Goal: Task Accomplishment & Management: Use online tool/utility

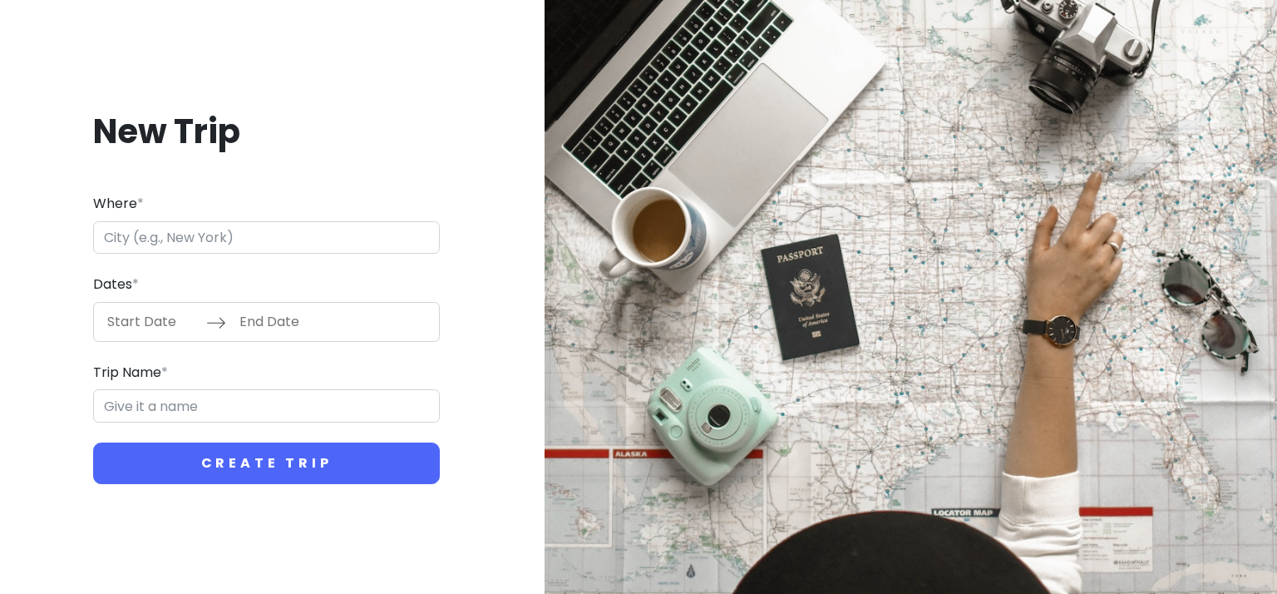
type input "w"
type input "青甘环线"
click at [93, 442] on button "Create Trip" at bounding box center [266, 463] width 347 height 42
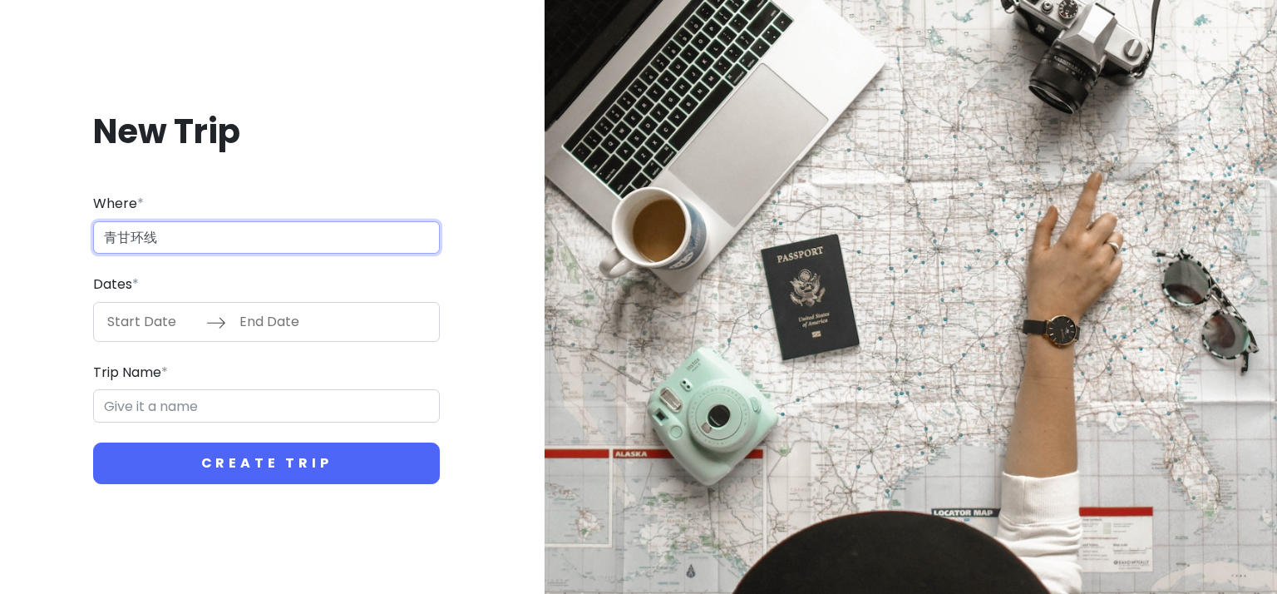
drag, startPoint x: 258, startPoint y: 240, endPoint x: 0, endPoint y: 249, distance: 257.9
click at [0, 249] on div "New Trip Where * 青甘环线 Dates * Navigate forward to interact with the calendar an…" at bounding box center [638, 297] width 1277 height 594
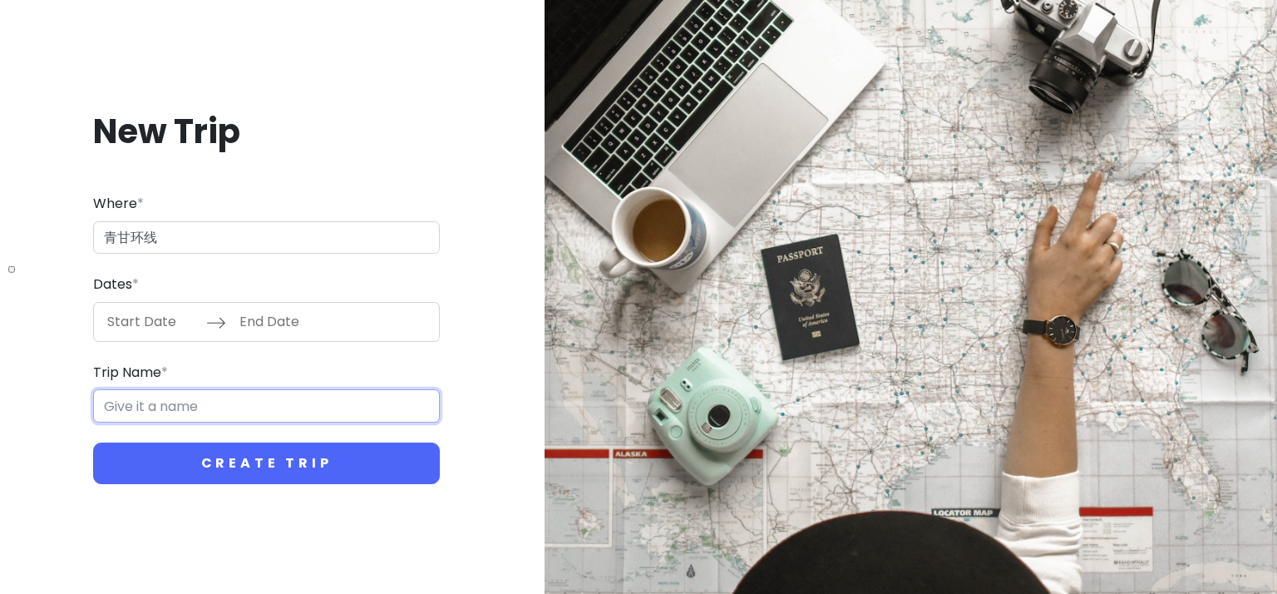
click at [191, 401] on input "Trip Name *" at bounding box center [266, 405] width 347 height 33
paste input "青甘环线"
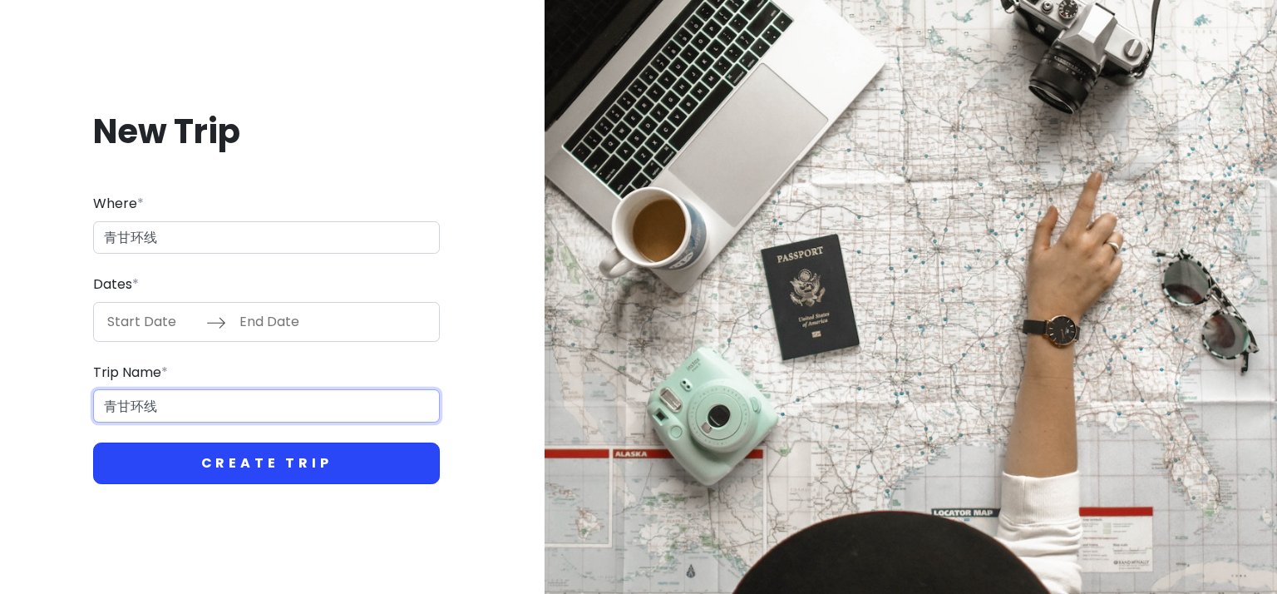
type input "青甘环线"
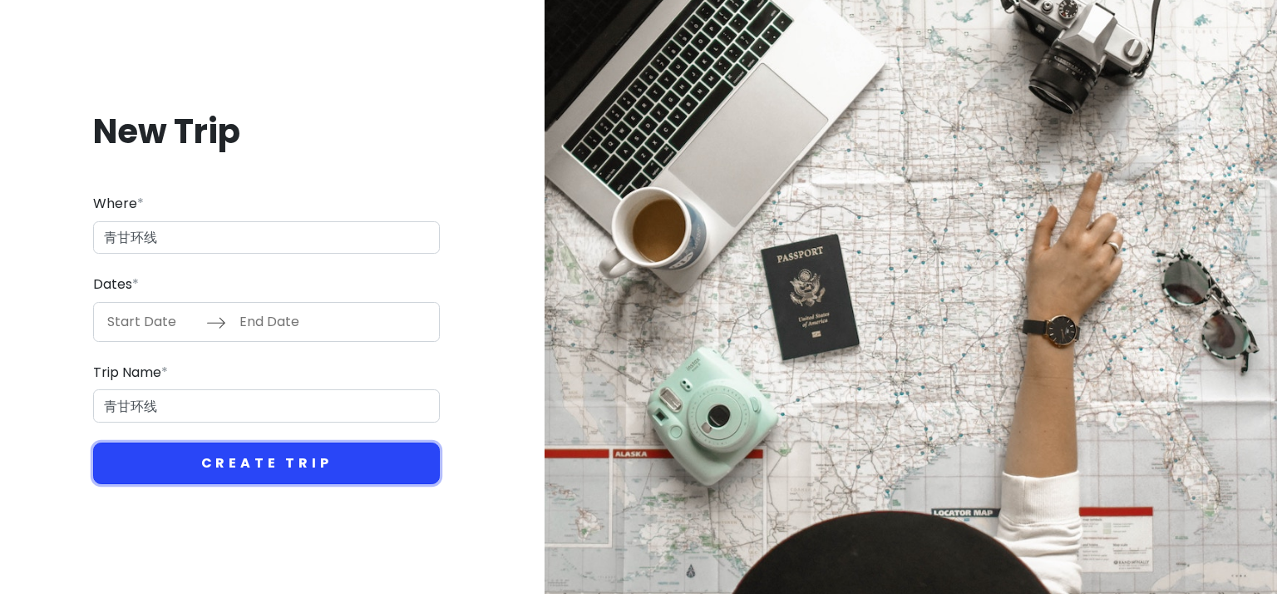
click at [278, 456] on button "Create Trip" at bounding box center [266, 463] width 347 height 42
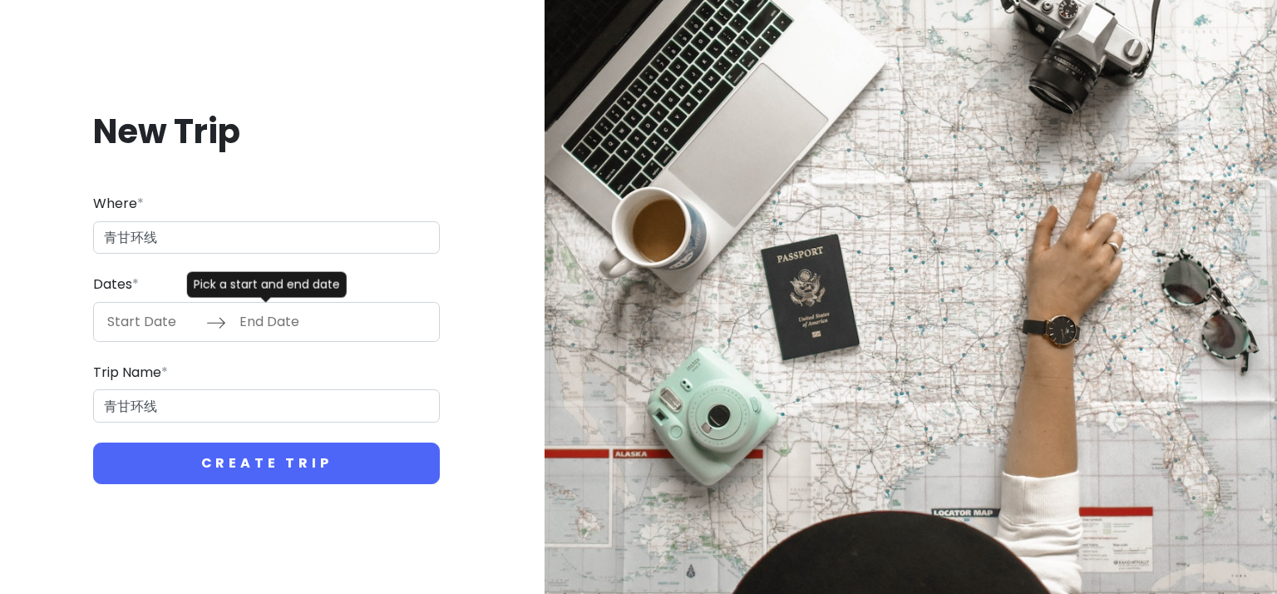
click at [165, 303] on input "Start Date" at bounding box center [152, 322] width 108 height 38
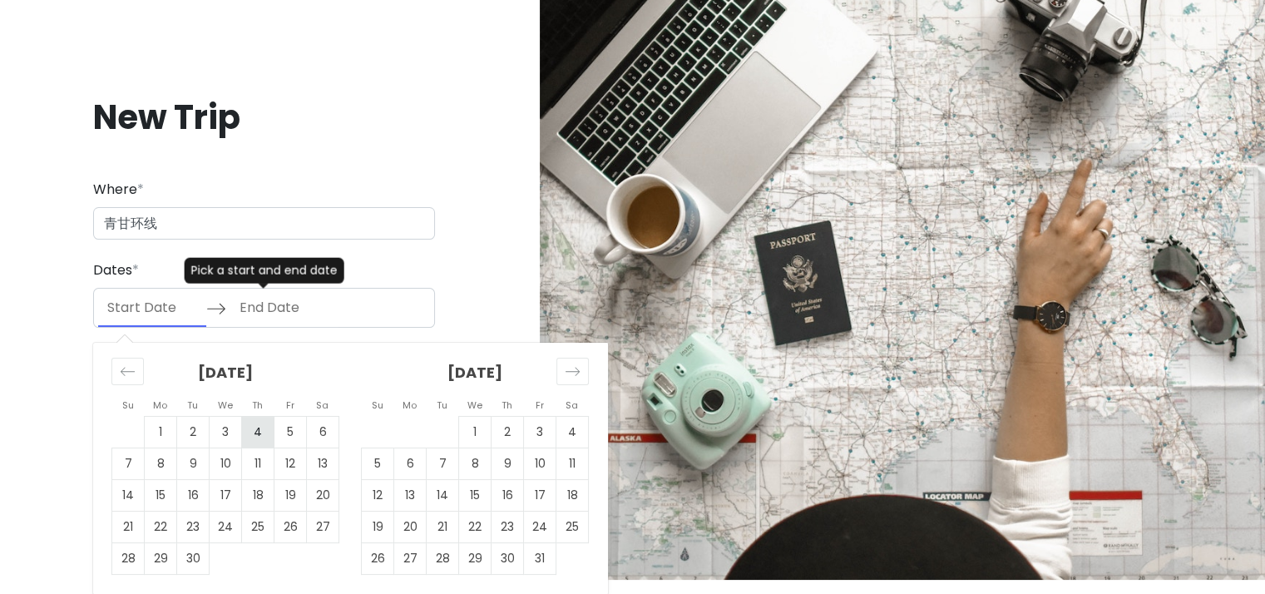
scroll to position [15, 0]
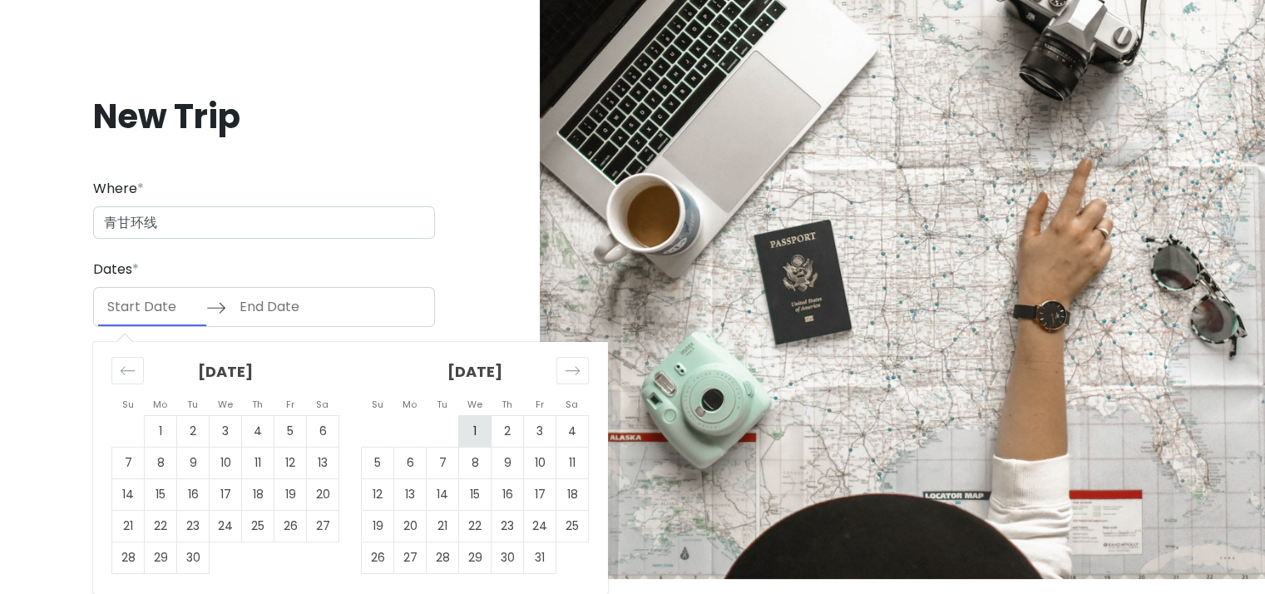
click at [482, 430] on td "1" at bounding box center [475, 431] width 32 height 32
type input "[DATE]"
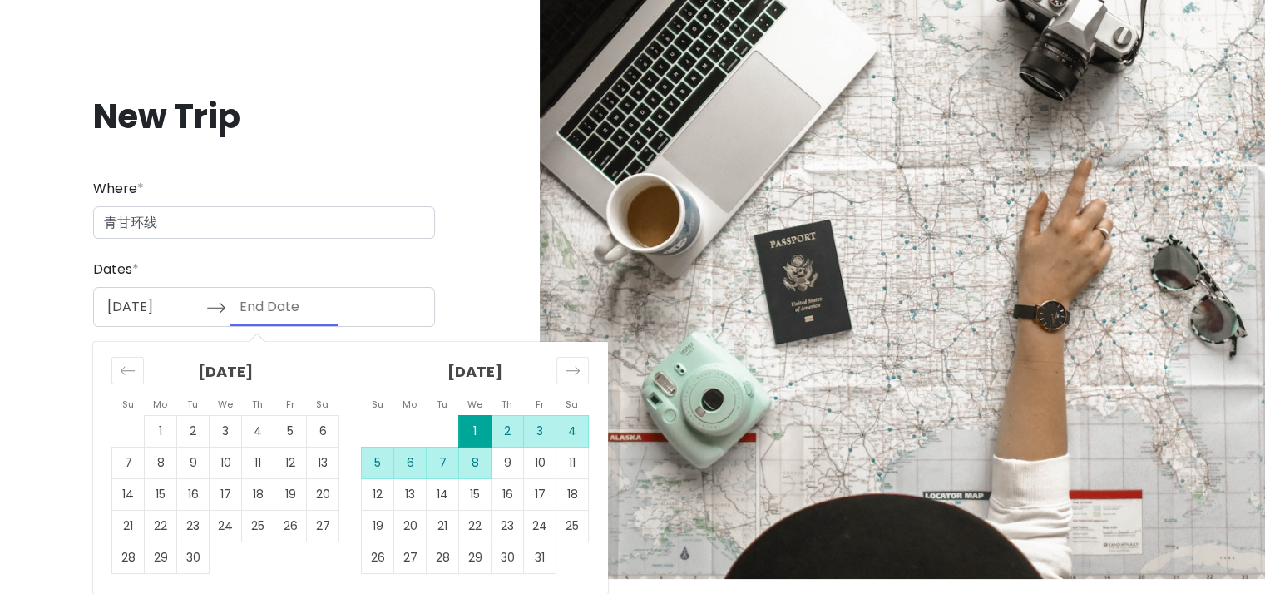
click at [481, 465] on td "8" at bounding box center [475, 463] width 32 height 32
type input "[DATE]"
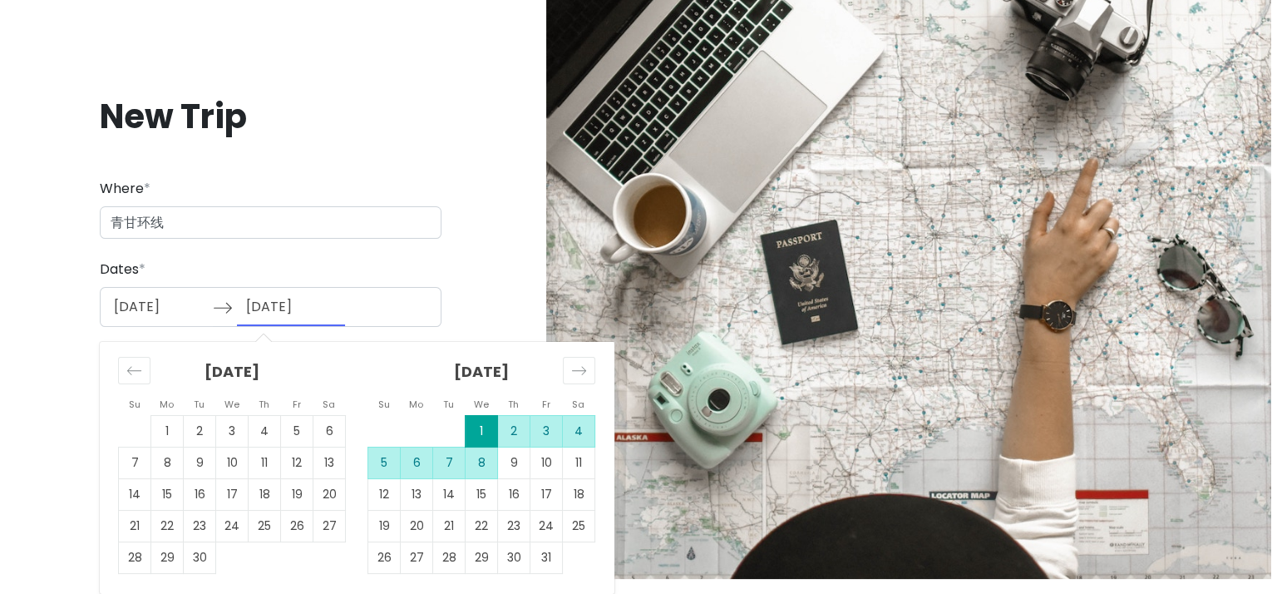
scroll to position [0, 0]
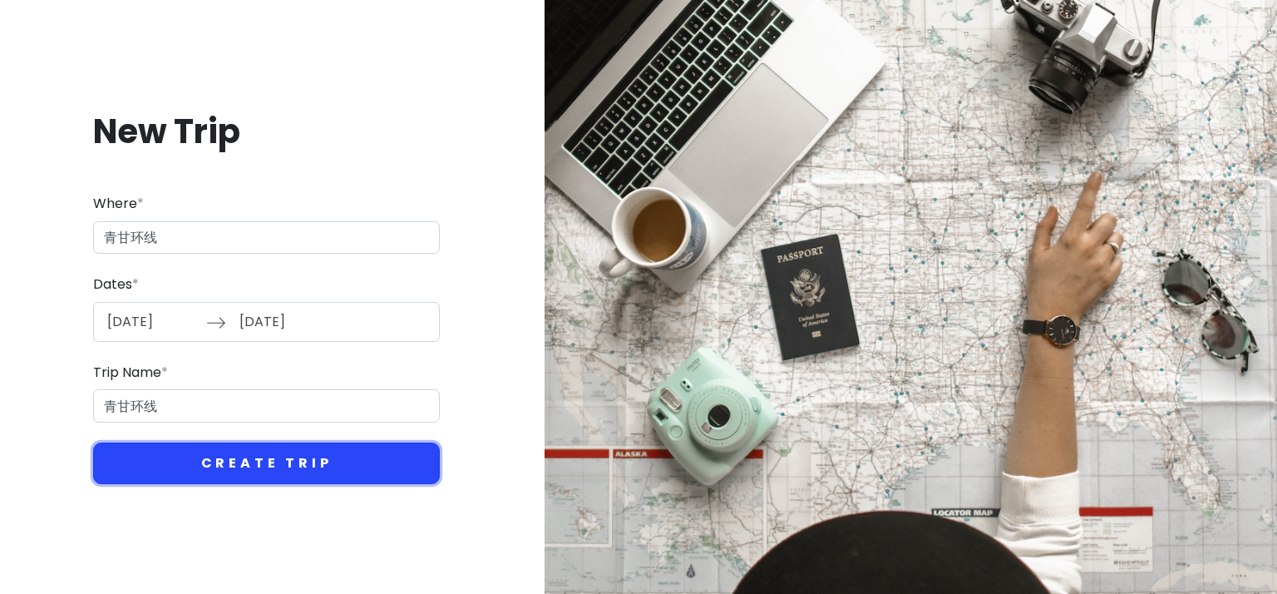
click at [349, 462] on button "Create Trip" at bounding box center [266, 463] width 347 height 42
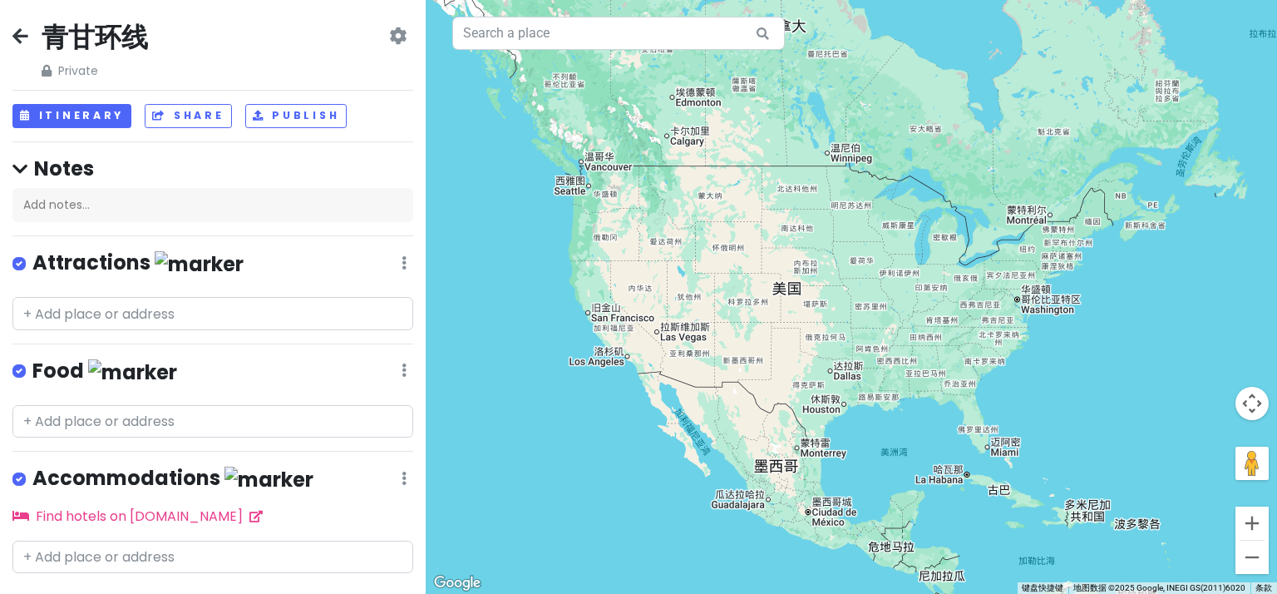
scroll to position [36, 0]
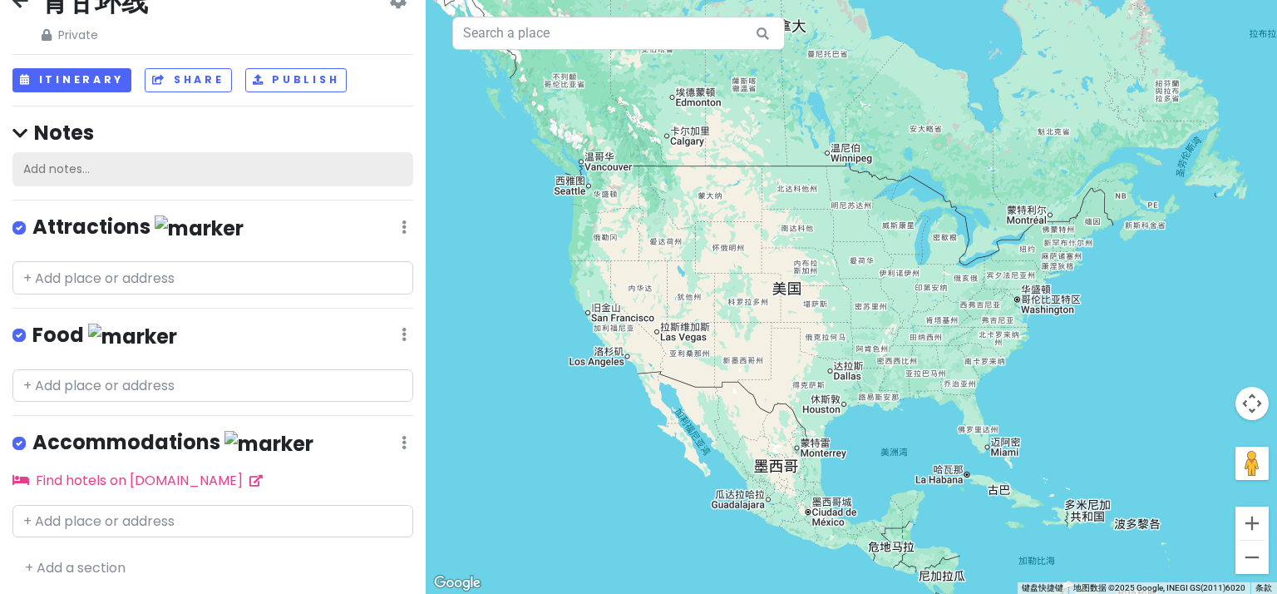
click at [149, 163] on div "Add notes..." at bounding box center [212, 169] width 401 height 35
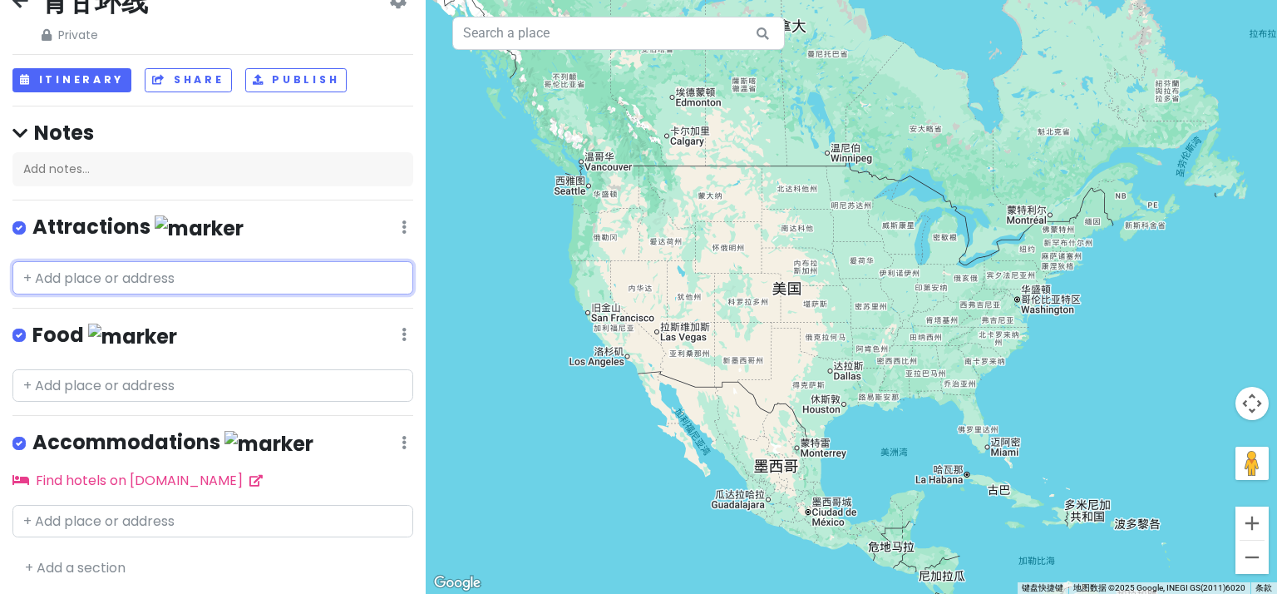
click at [106, 335] on div "青甘环线 Private Change Dates Make a Copy Delete Trip Go Pro ⚡️ Give Feedback 💡 Sup…" at bounding box center [213, 297] width 426 height 594
click at [163, 287] on input "text" at bounding box center [212, 277] width 401 height 33
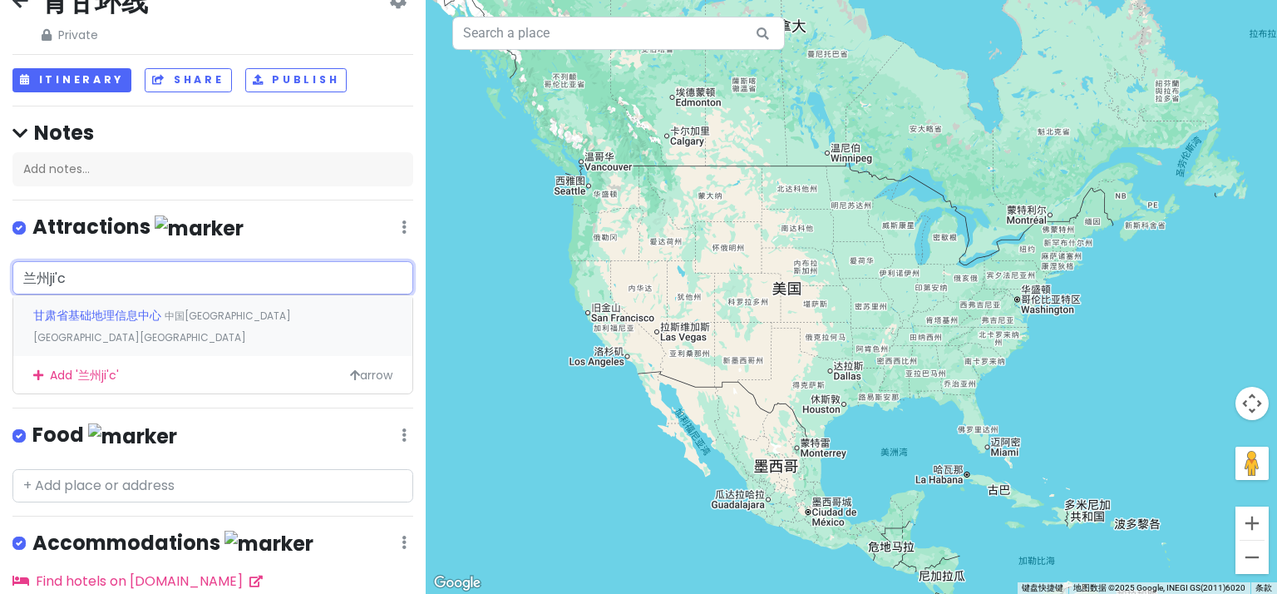
type input "兰州机场"
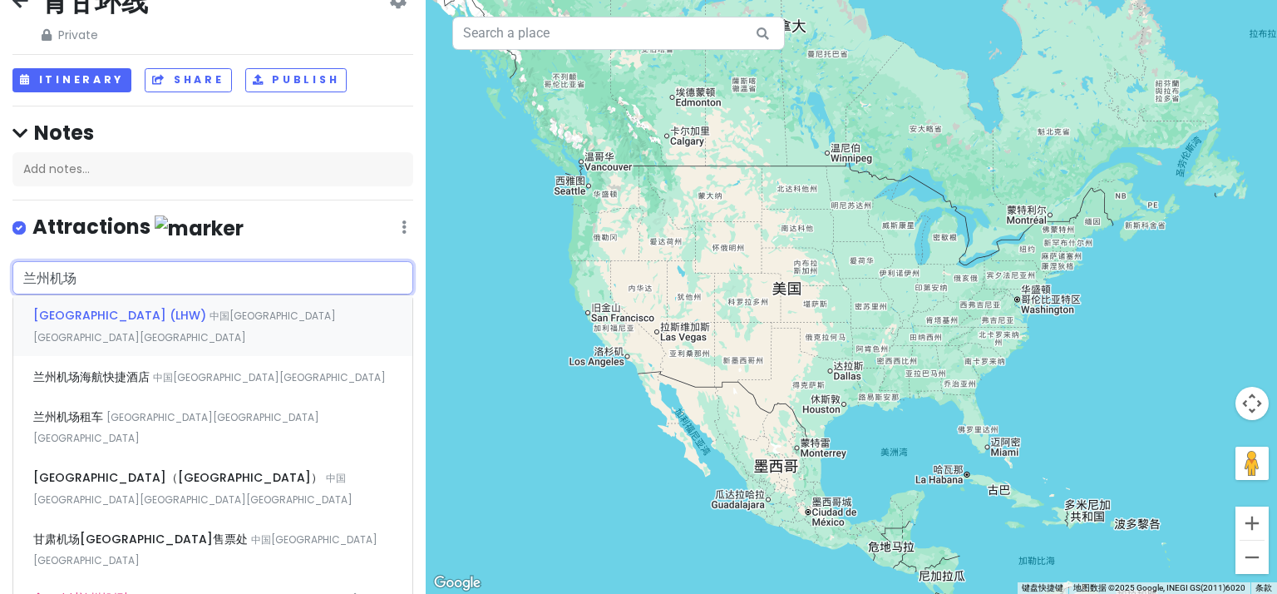
click at [273, 310] on div "[GEOGRAPHIC_DATA] ([GEOGRAPHIC_DATA]) 中国[GEOGRAPHIC_DATA][GEOGRAPHIC_DATA][GEOG…" at bounding box center [212, 326] width 399 height 62
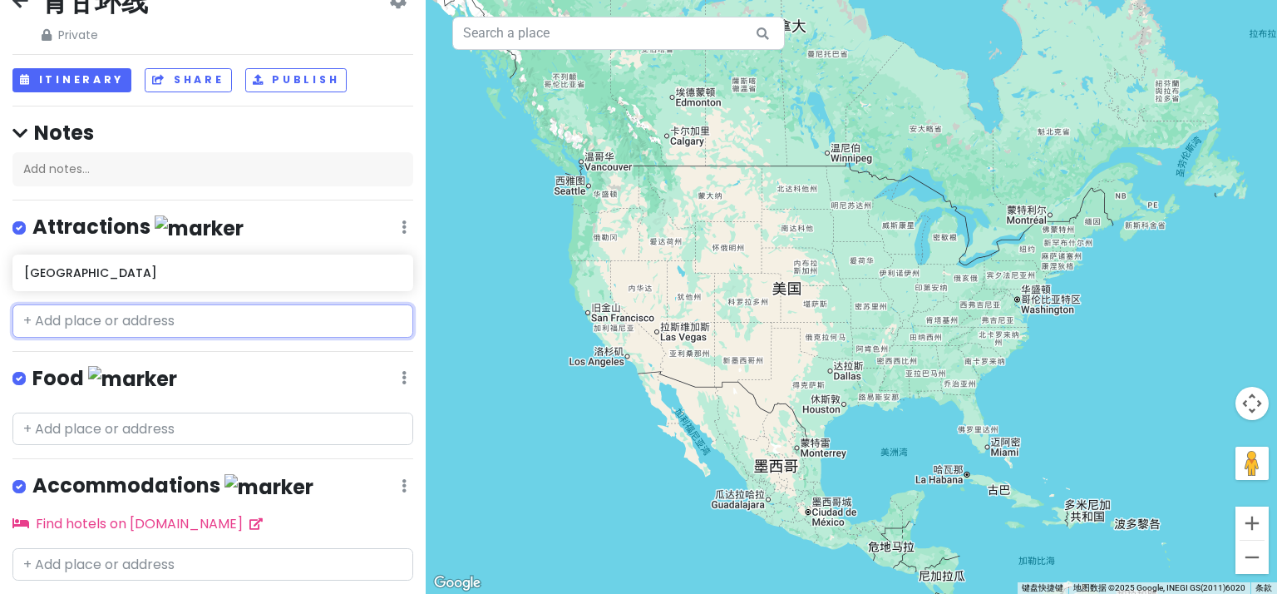
click at [47, 317] on input "text" at bounding box center [212, 320] width 401 height 33
click at [120, 280] on div "[GEOGRAPHIC_DATA]" at bounding box center [206, 272] width 365 height 23
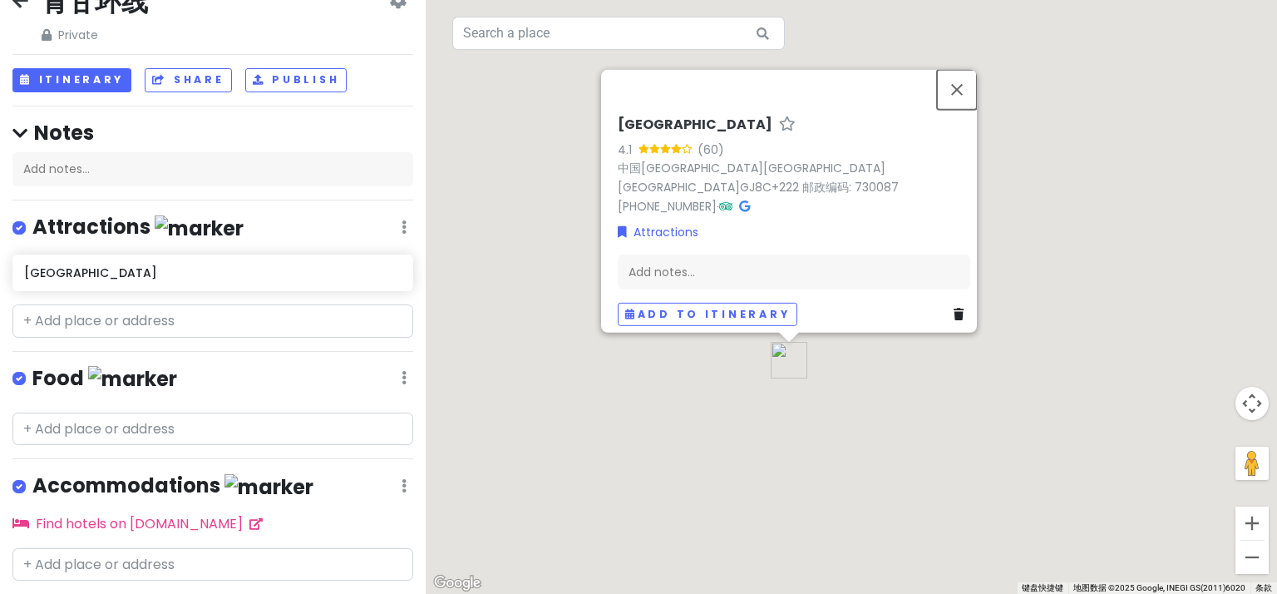
click at [974, 106] on button "关闭" at bounding box center [957, 90] width 40 height 40
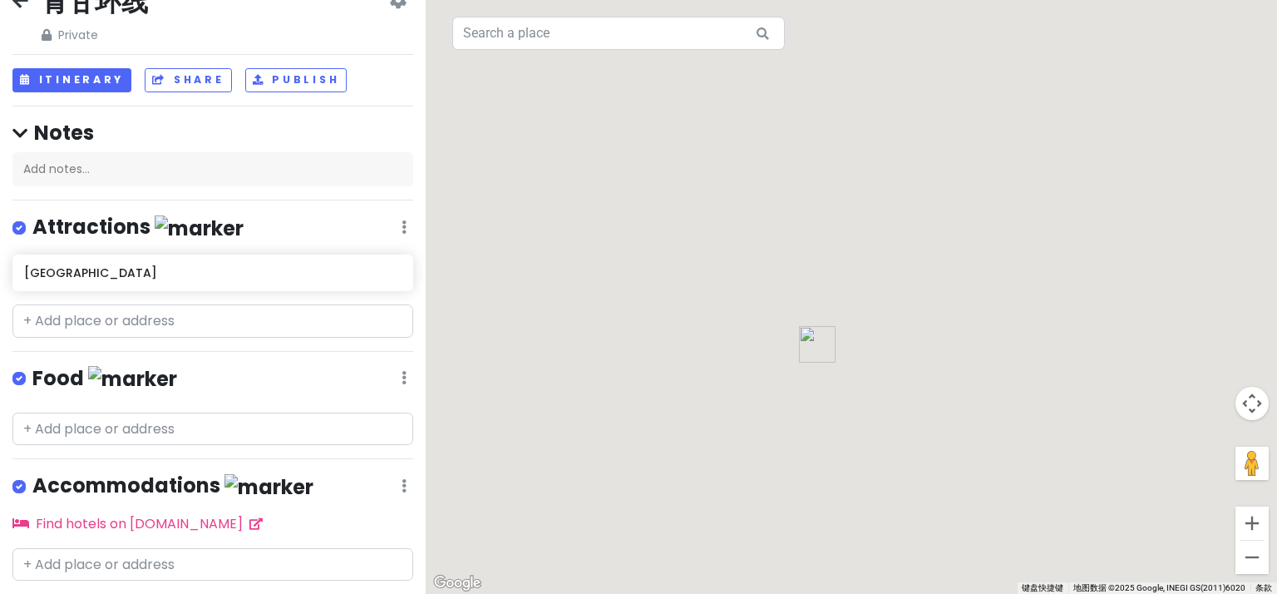
drag, startPoint x: 605, startPoint y: 422, endPoint x: 626, endPoint y: 273, distance: 150.3
click at [626, 273] on div at bounding box center [852, 297] width 852 height 594
